Goal: Information Seeking & Learning: Learn about a topic

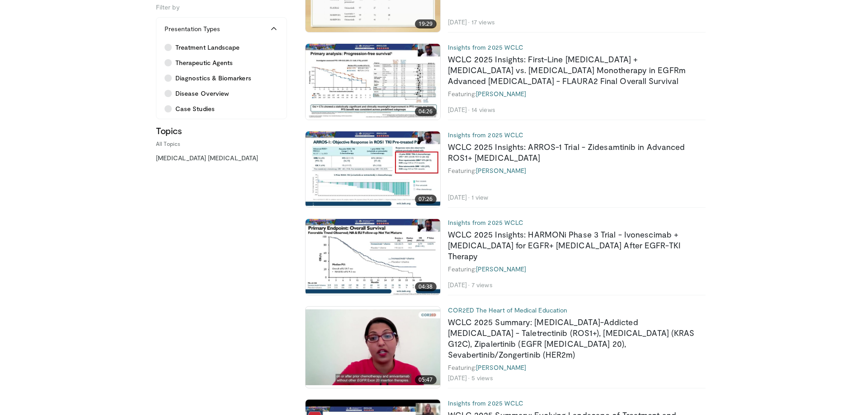
scroll to position [271, 0]
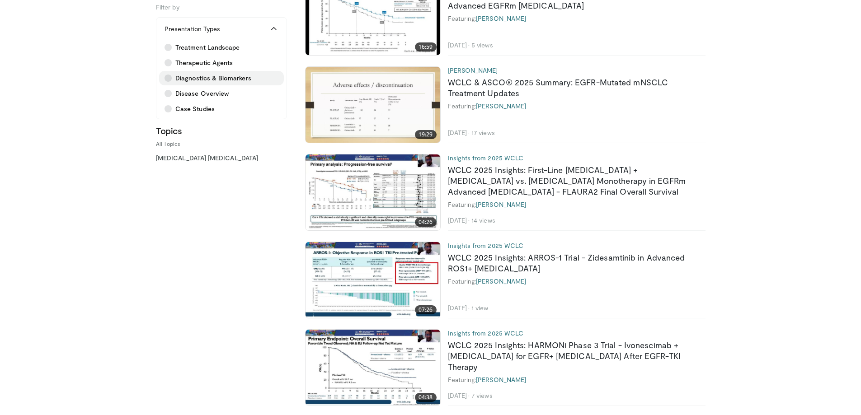
click at [224, 72] on label "Diagnostics & Biomarkers" at bounding box center [221, 78] width 125 height 14
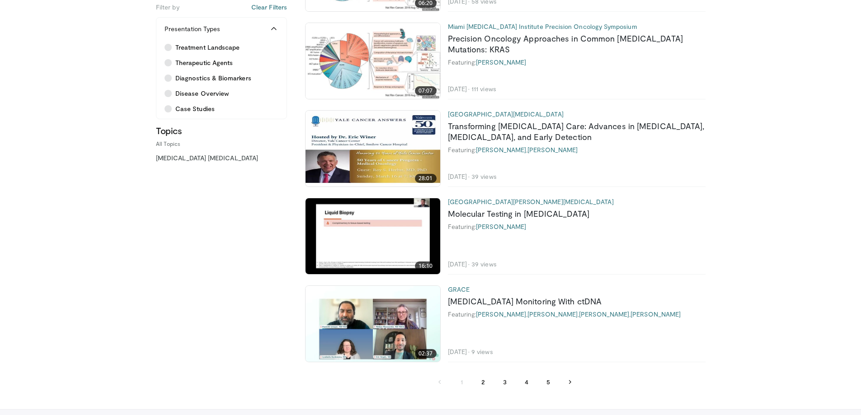
scroll to position [1988, 0]
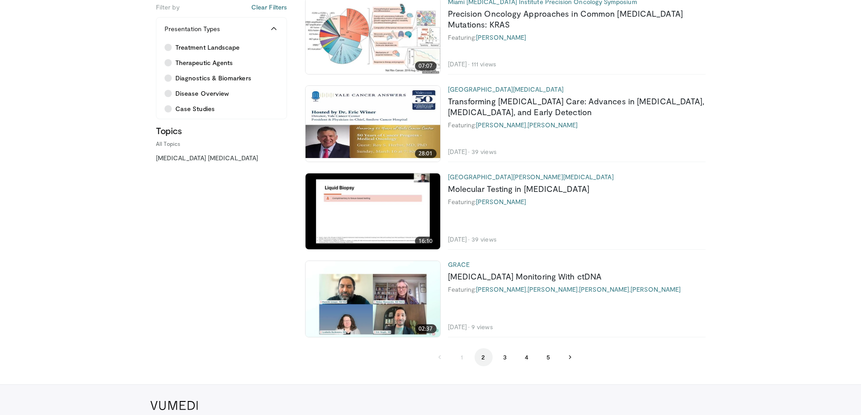
click at [483, 361] on button "2" at bounding box center [483, 357] width 18 height 18
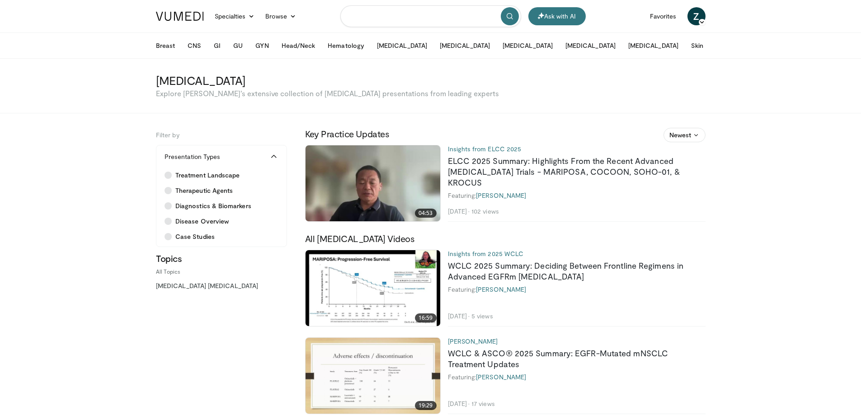
click at [365, 17] on input "Search topics, interventions" at bounding box center [430, 16] width 181 height 22
type input "********"
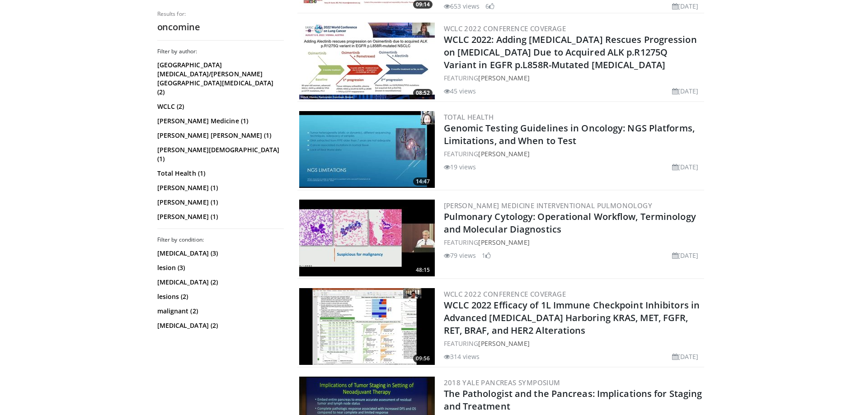
scroll to position [309, 0]
